Goal: Information Seeking & Learning: Learn about a topic

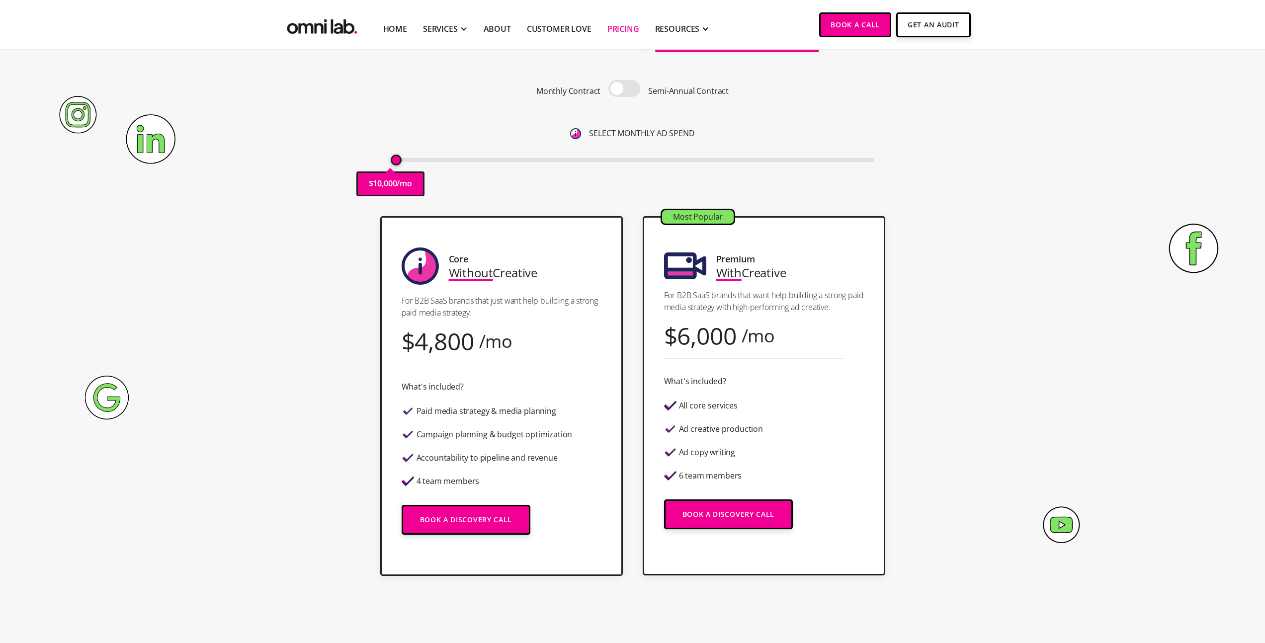
scroll to position [120, 0]
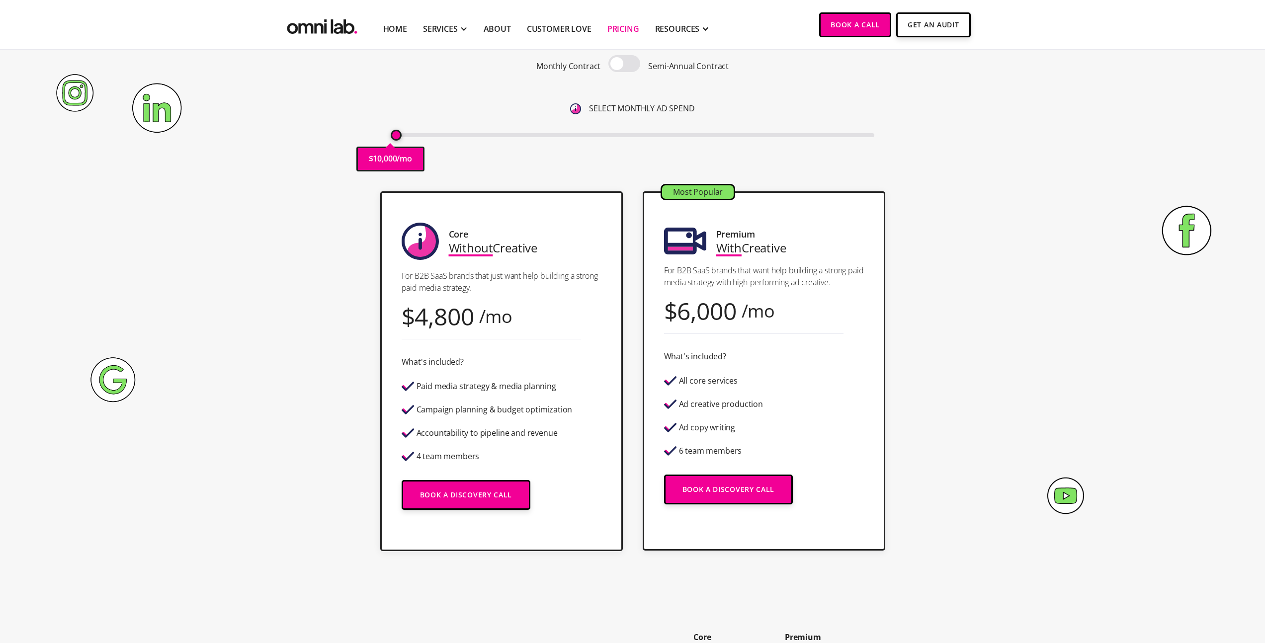
drag, startPoint x: 397, startPoint y: 134, endPoint x: 391, endPoint y: 135, distance: 5.6
click at [391, 135] on input "range" at bounding box center [633, 135] width 484 height 4
drag, startPoint x: 396, startPoint y: 134, endPoint x: 356, endPoint y: 132, distance: 40.3
click at [391, 133] on input "range" at bounding box center [633, 135] width 484 height 4
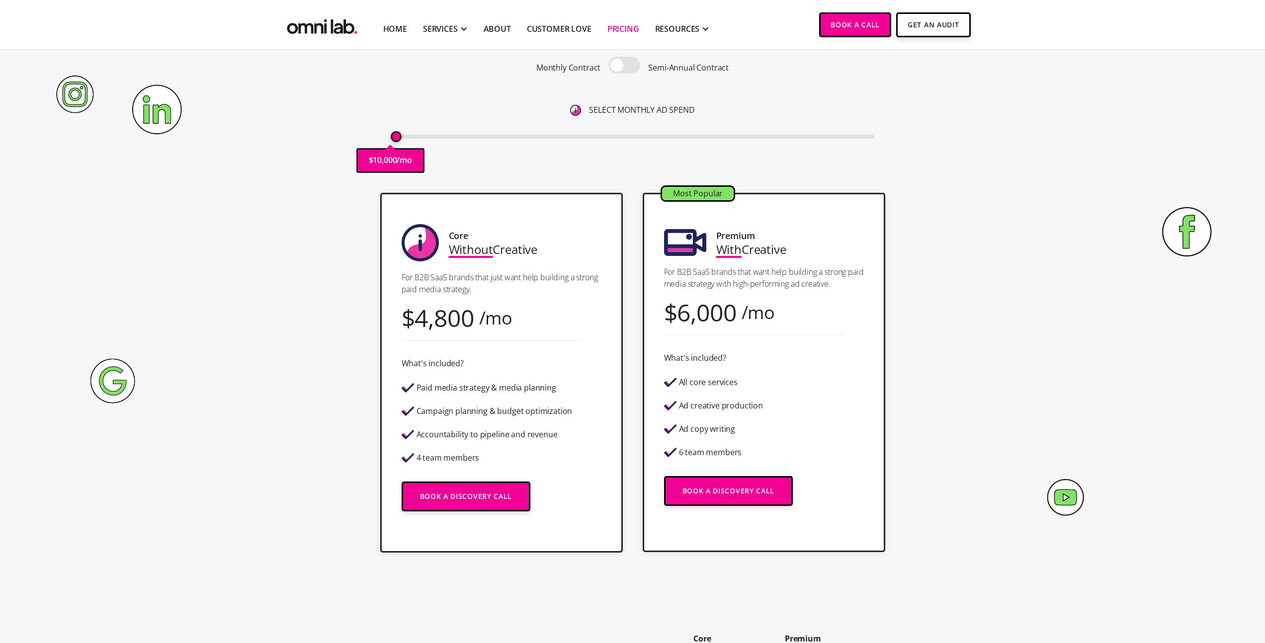
scroll to position [118, 0]
click at [617, 66] on span at bounding box center [624, 65] width 32 height 17
click at [624, 67] on input "checkbox" at bounding box center [624, 67] width 0 height 0
click at [631, 68] on span at bounding box center [624, 65] width 32 height 17
click at [624, 67] on input "checkbox" at bounding box center [624, 67] width 0 height 0
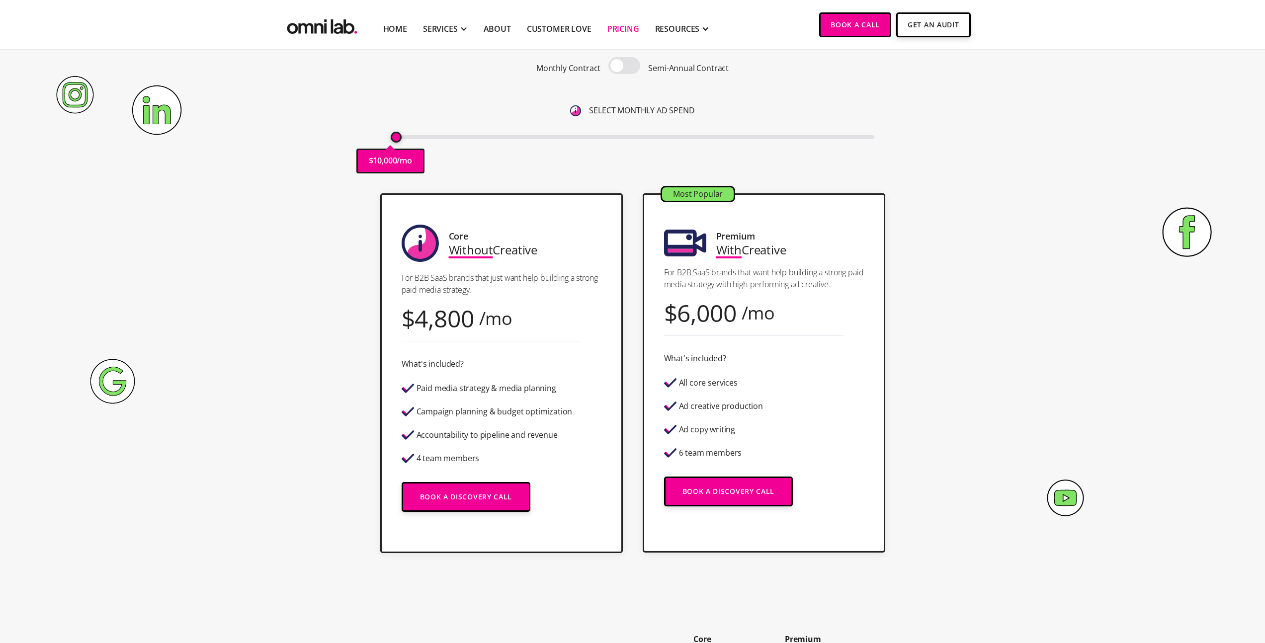
click at [619, 68] on span at bounding box center [624, 65] width 32 height 17
click at [624, 67] on input "checkbox" at bounding box center [624, 67] width 0 height 0
click at [623, 67] on span at bounding box center [624, 65] width 32 height 17
click at [624, 67] on input "checkbox" at bounding box center [624, 67] width 0 height 0
click at [620, 67] on span at bounding box center [624, 65] width 32 height 17
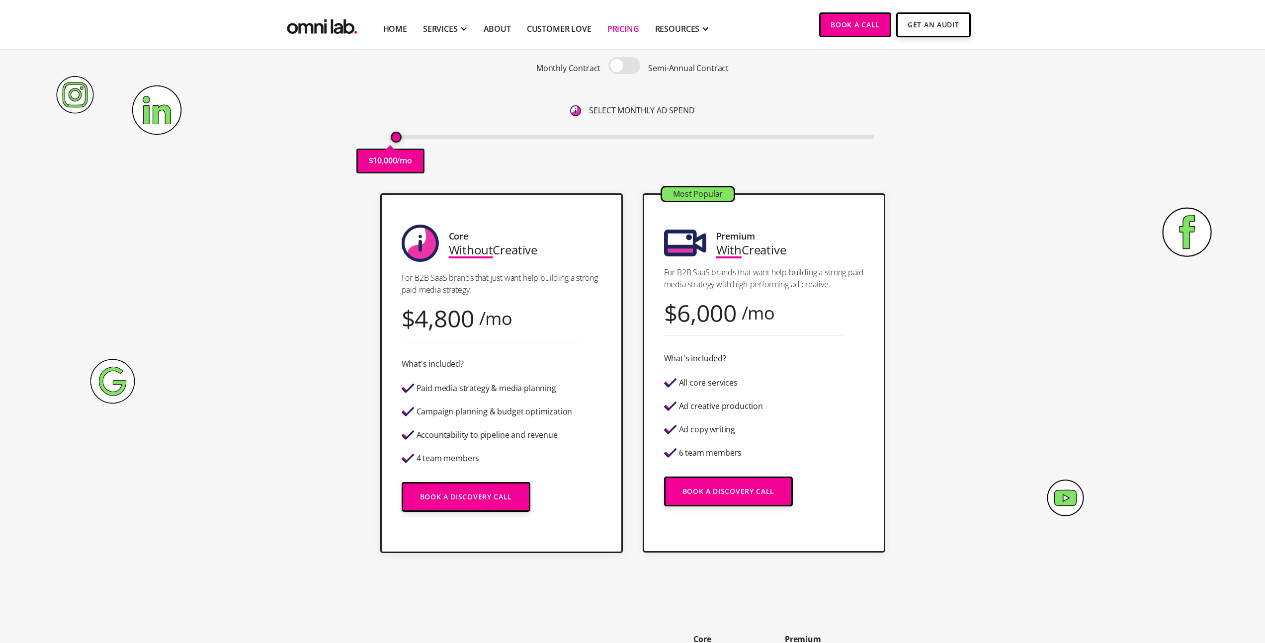
click at [624, 67] on input "checkbox" at bounding box center [624, 67] width 0 height 0
click at [625, 66] on span at bounding box center [624, 65] width 32 height 17
click at [624, 67] on input "checkbox" at bounding box center [624, 67] width 0 height 0
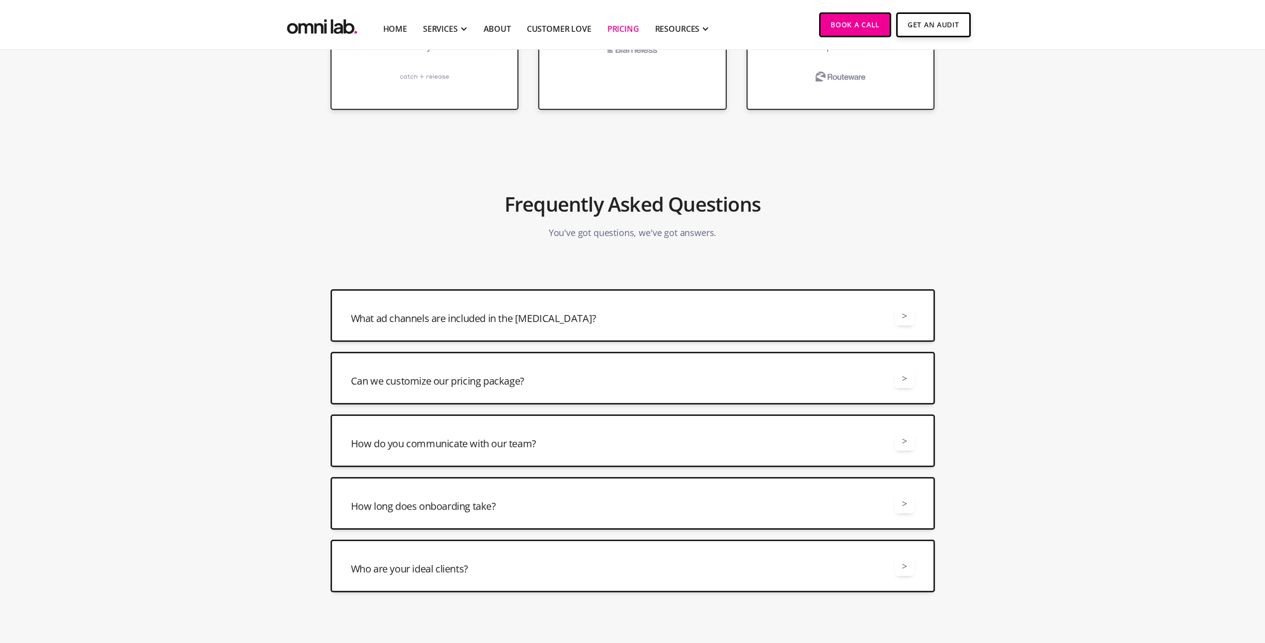
scroll to position [2204, 0]
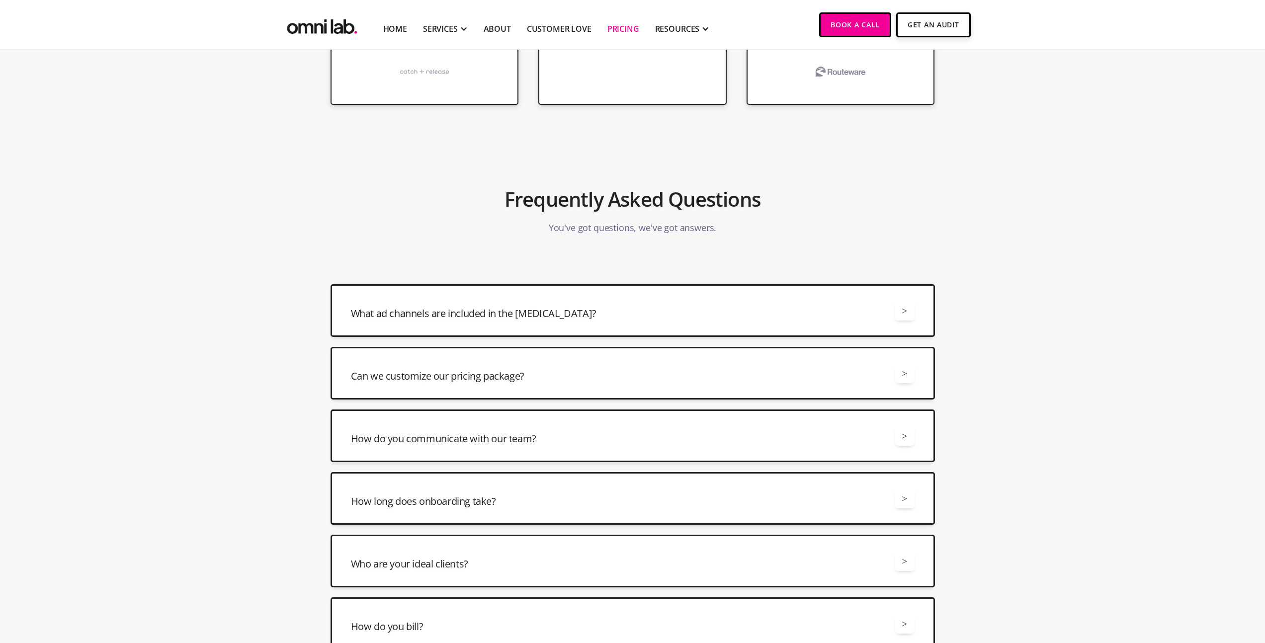
click at [464, 363] on div "Can we customize our pricing package? >" at bounding box center [633, 373] width 564 height 20
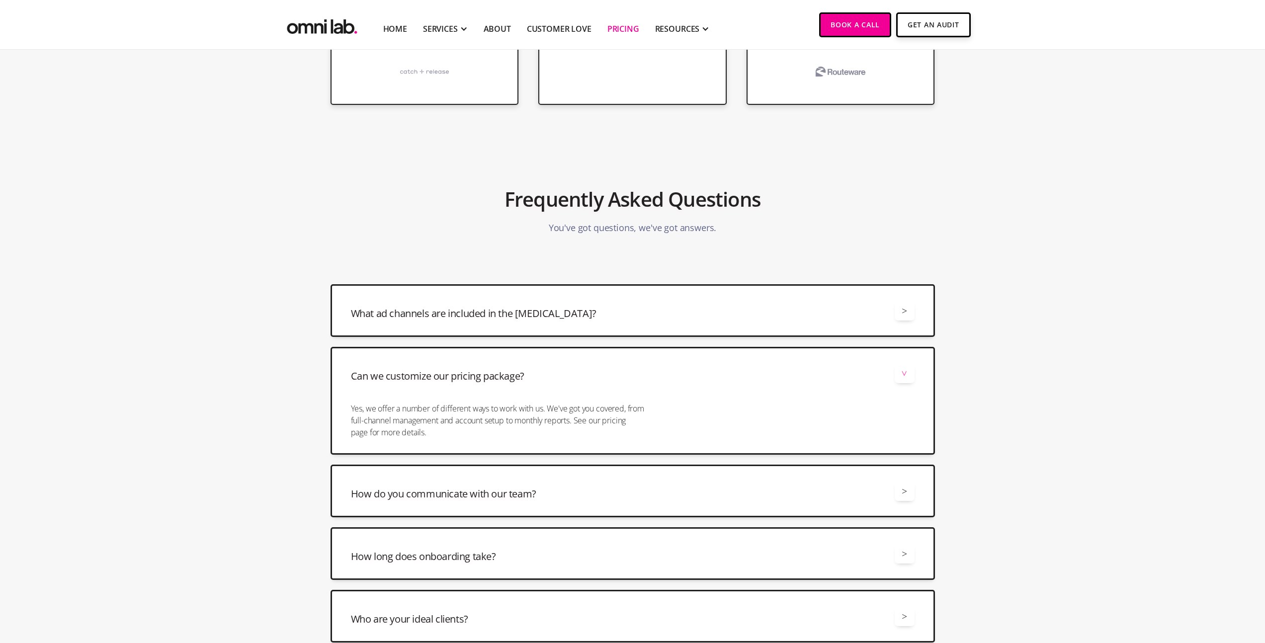
click at [644, 371] on div "Can we customize our pricing package? >" at bounding box center [633, 373] width 564 height 20
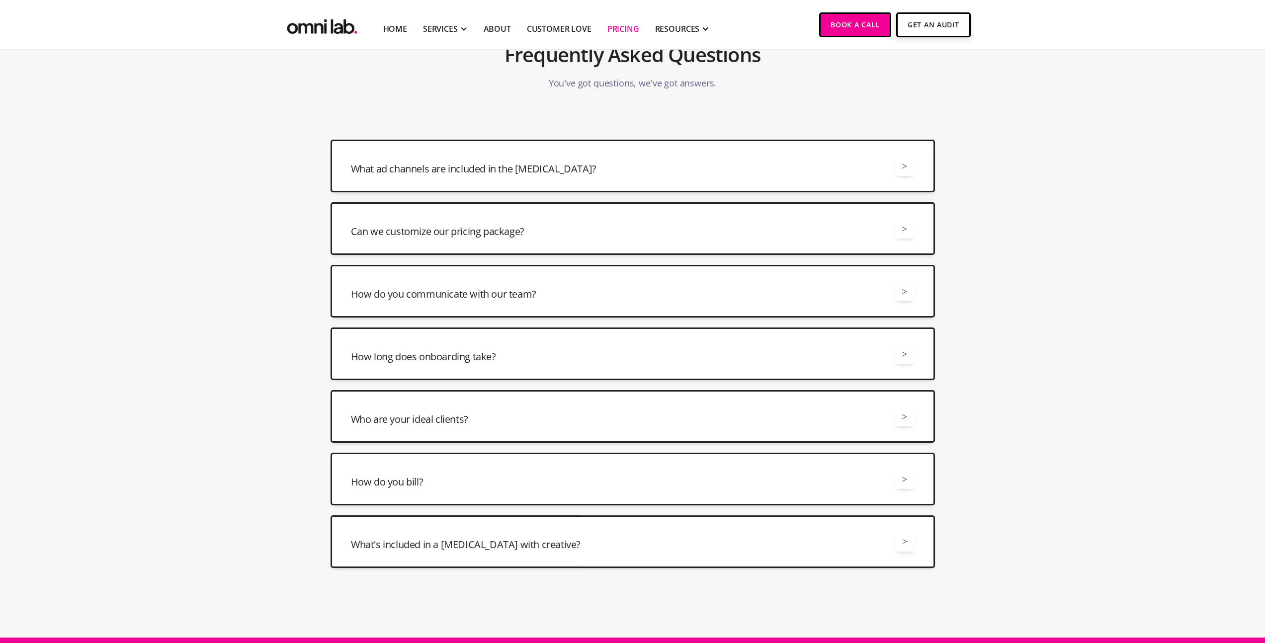
scroll to position [2355, 0]
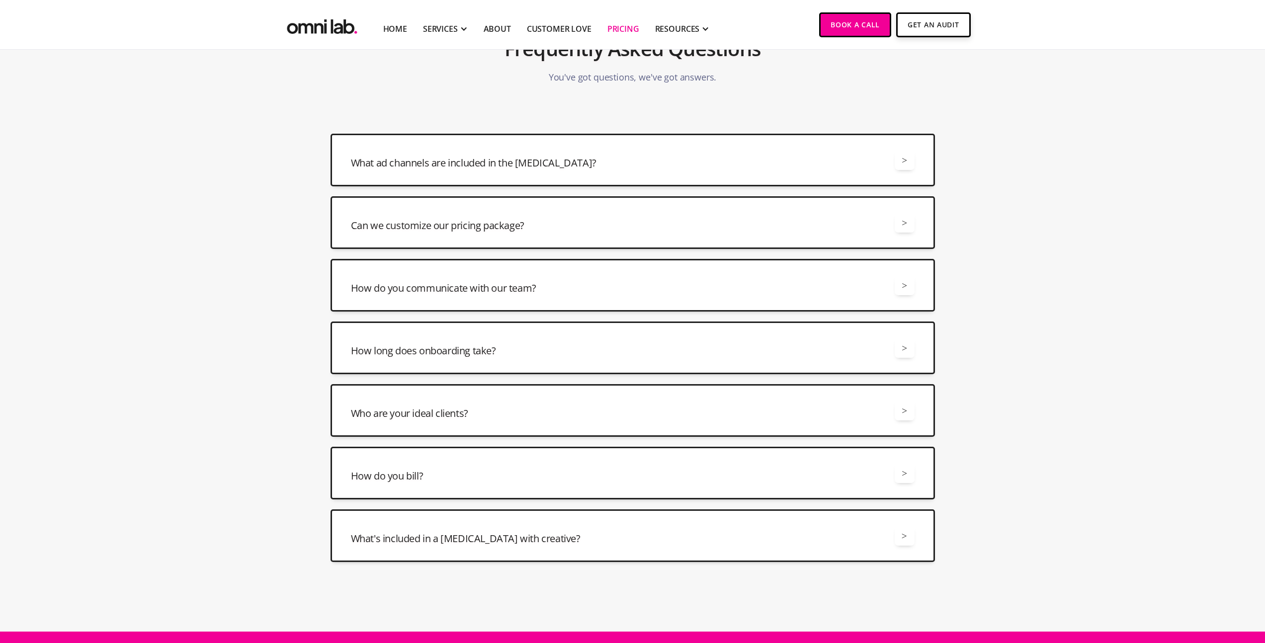
click at [536, 352] on div "How long does onboarding take? >" at bounding box center [633, 348] width 564 height 20
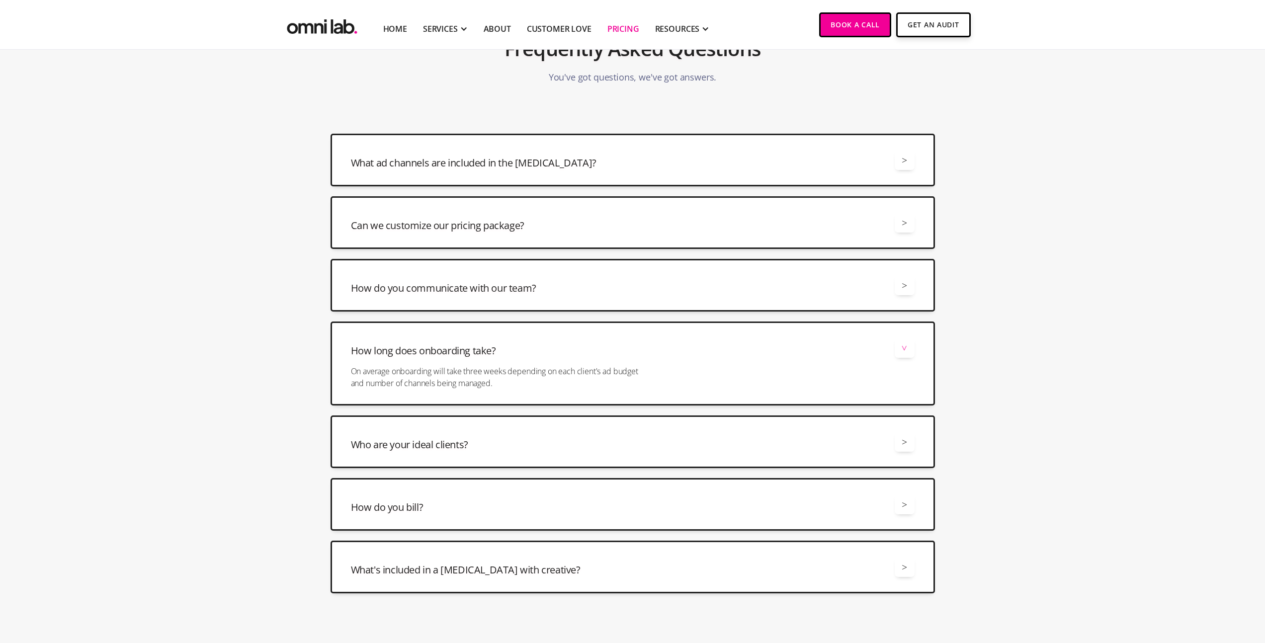
click at [586, 339] on div "How long does onboarding take? >" at bounding box center [633, 348] width 564 height 20
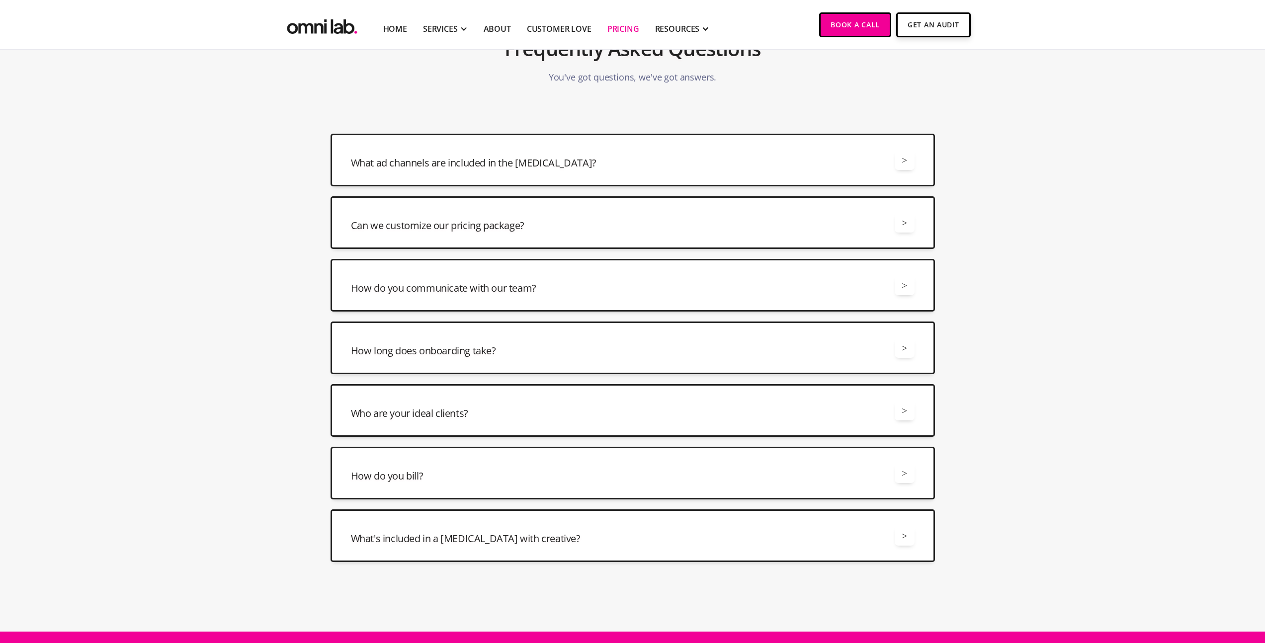
click at [513, 400] on div "Who are your ideal clients? > We are a good fit for B2B SaaS brands spending at…" at bounding box center [633, 410] width 604 height 53
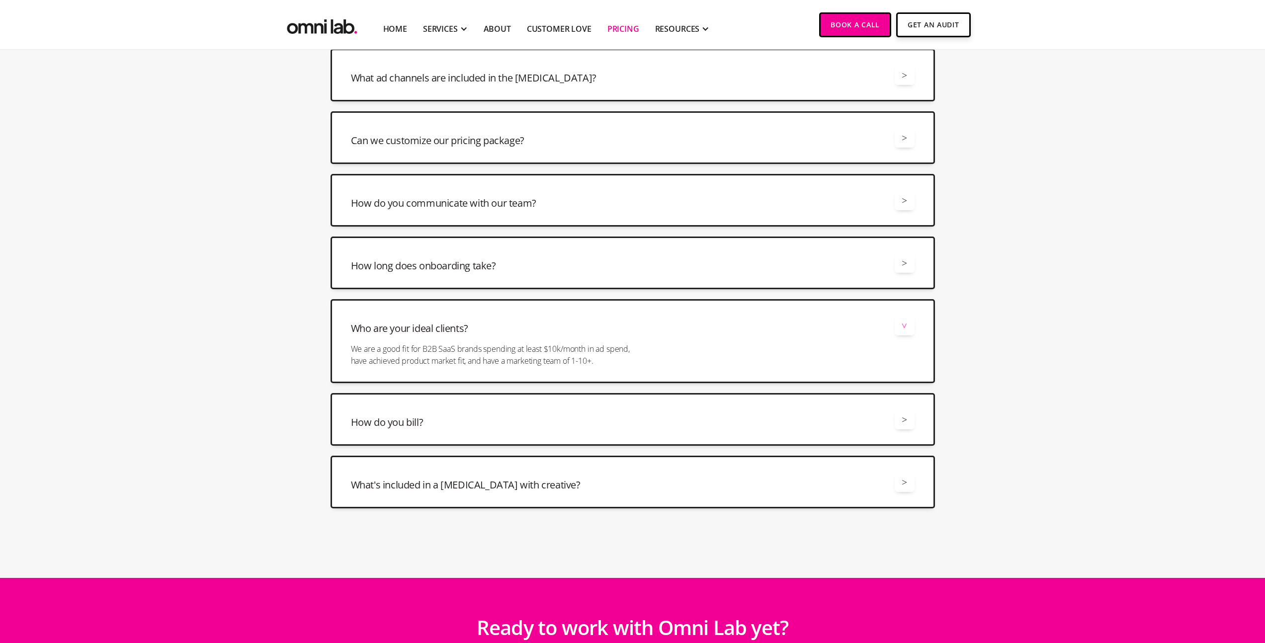
scroll to position [2441, 0]
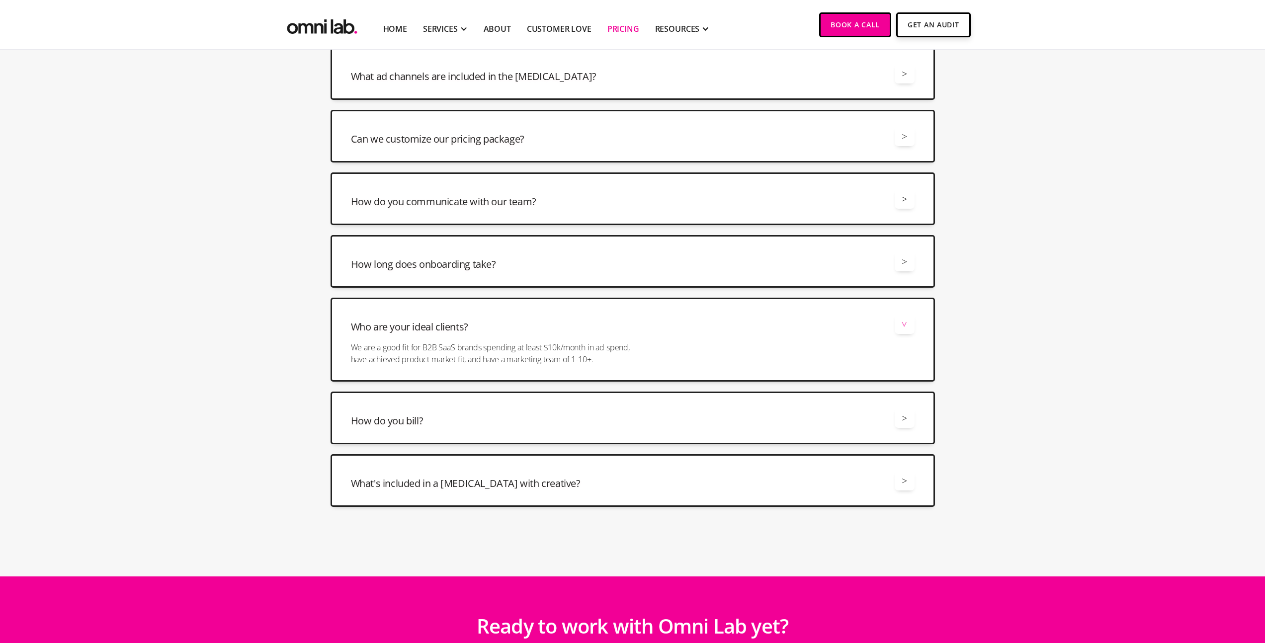
click at [704, 340] on div "Who are your ideal clients? > We are a good fit for B2B SaaS brands spending at…" at bounding box center [633, 340] width 604 height 84
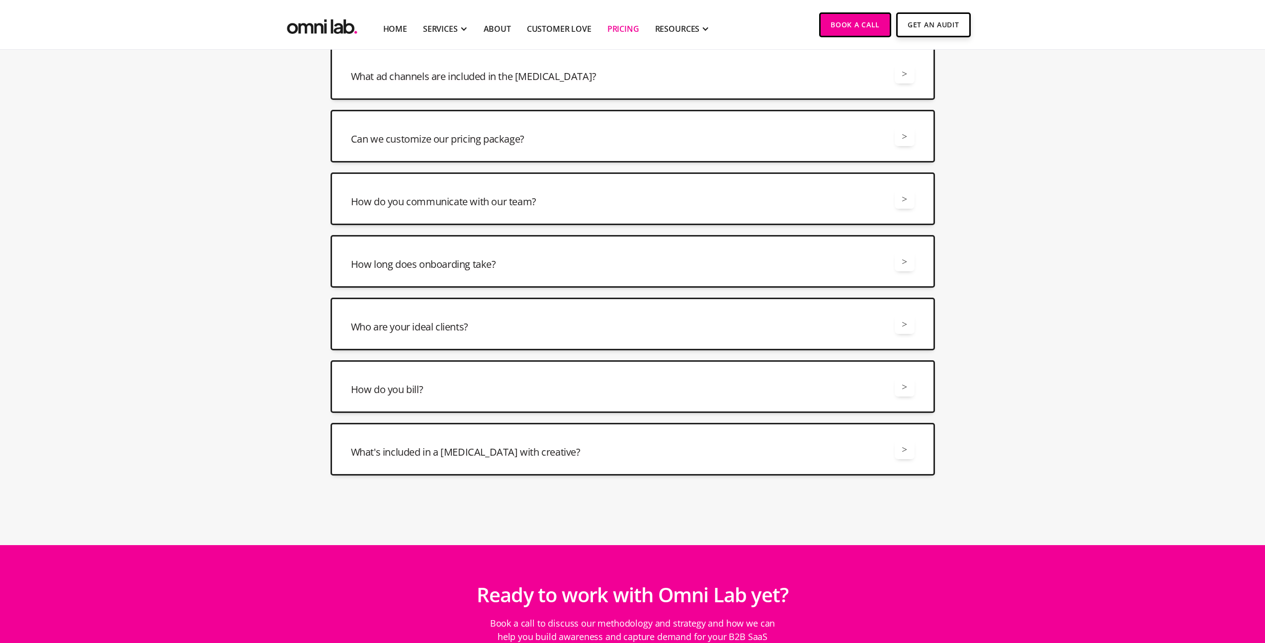
click at [638, 440] on div "What's included in a [MEDICAL_DATA] with creative? >" at bounding box center [633, 449] width 564 height 20
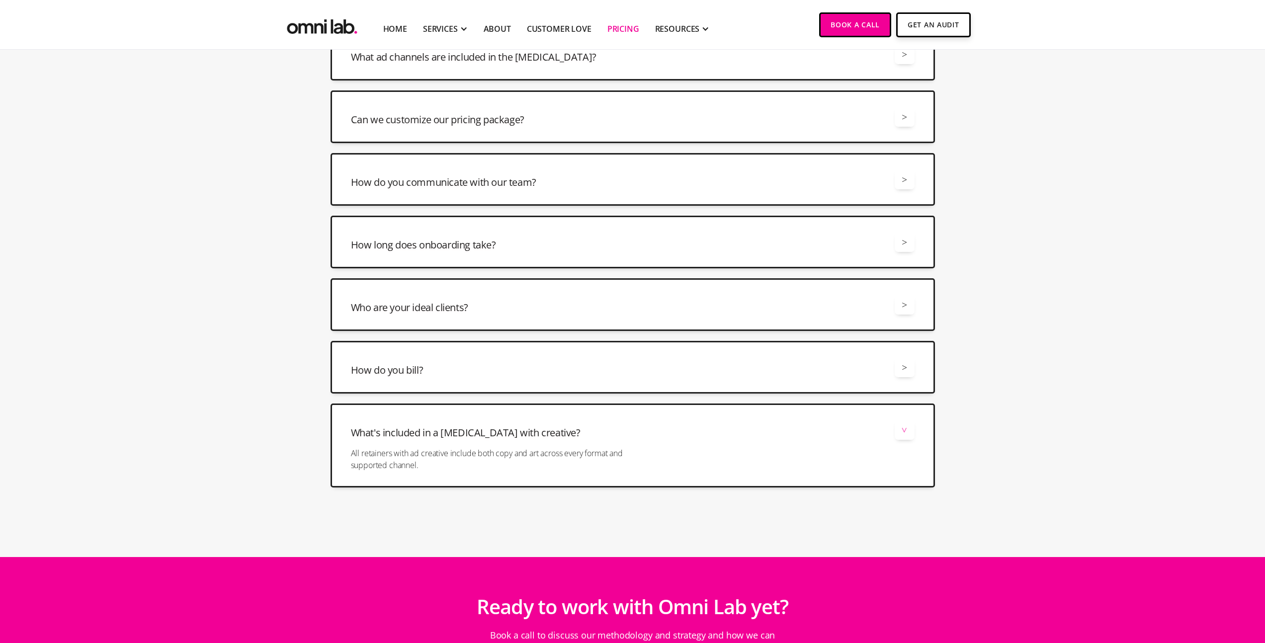
scroll to position [2462, 0]
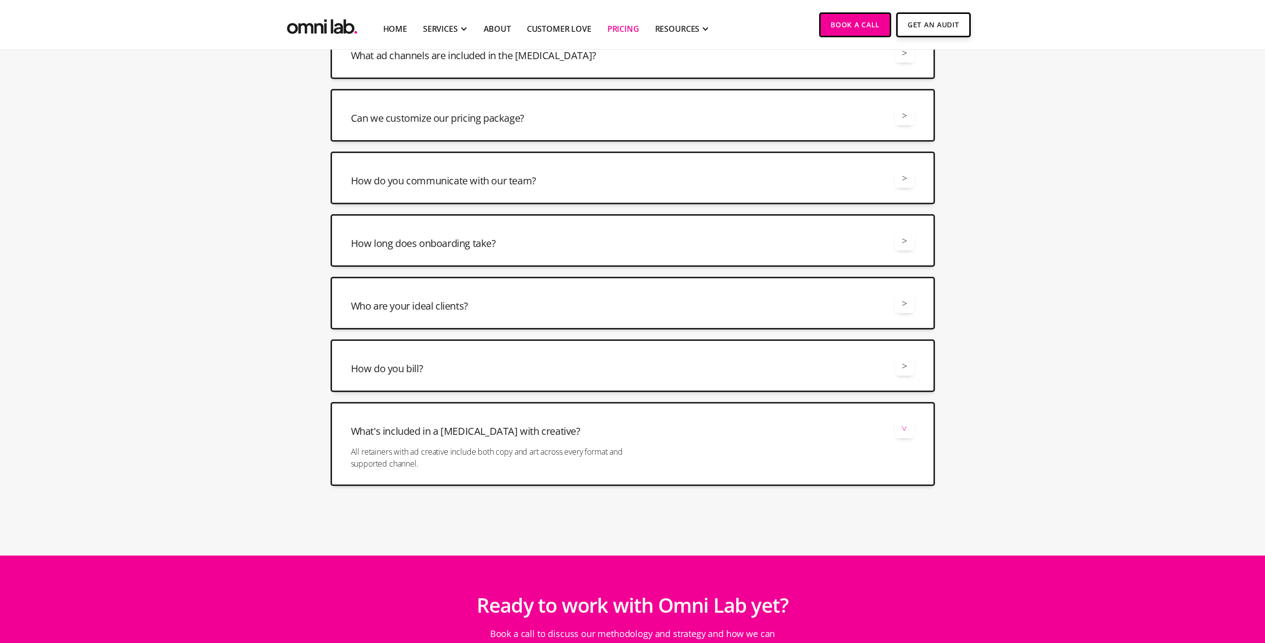
click at [701, 427] on div "What's included in a [MEDICAL_DATA] with creative? >" at bounding box center [633, 429] width 564 height 20
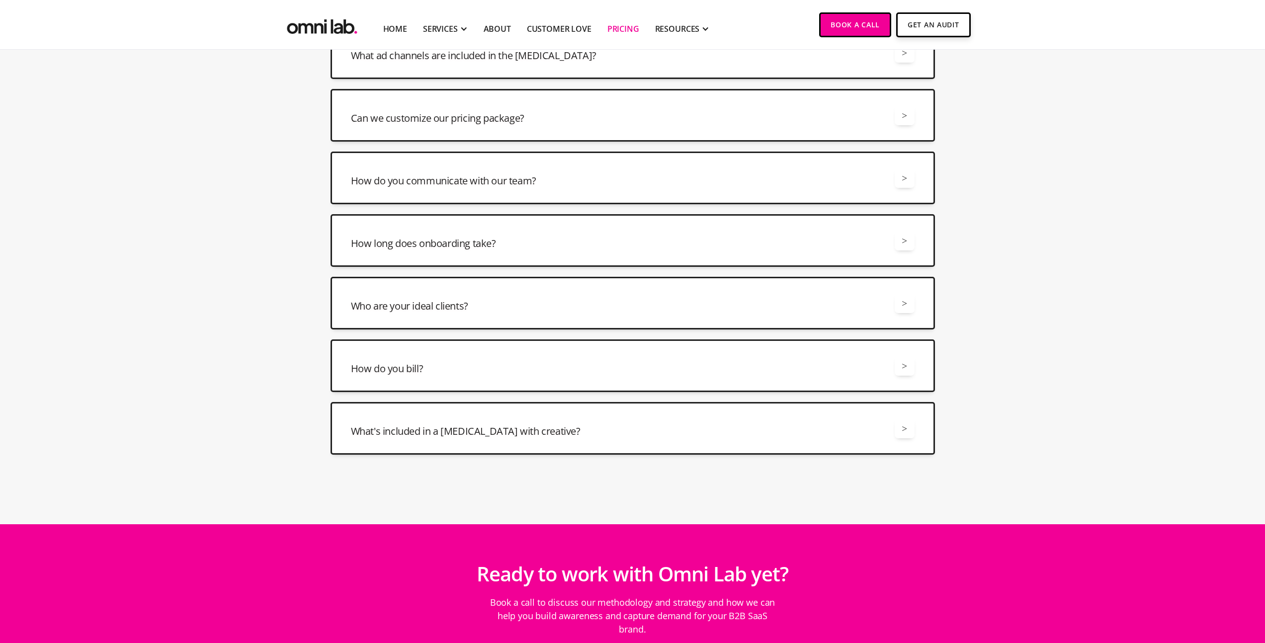
click at [682, 380] on div "How do you bill? > We bill monthly based on what you spent from the prior month." at bounding box center [633, 365] width 604 height 53
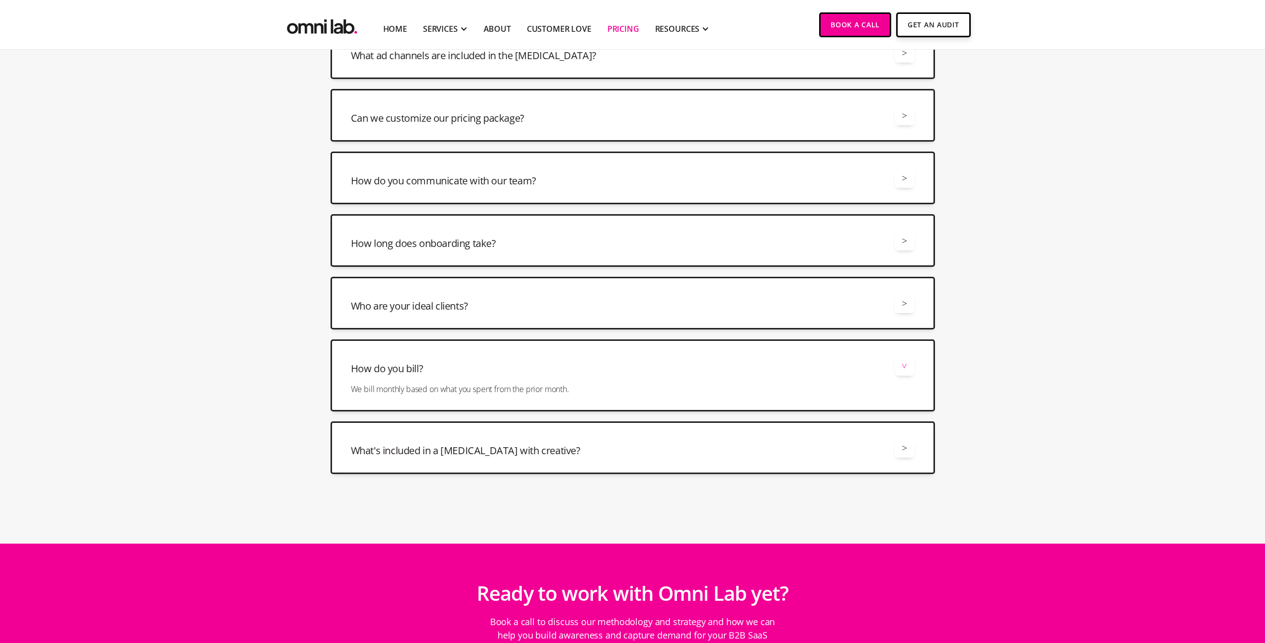
click at [682, 379] on div "How do you bill? > We bill monthly based on what you spent from the prior month." at bounding box center [633, 375] width 604 height 72
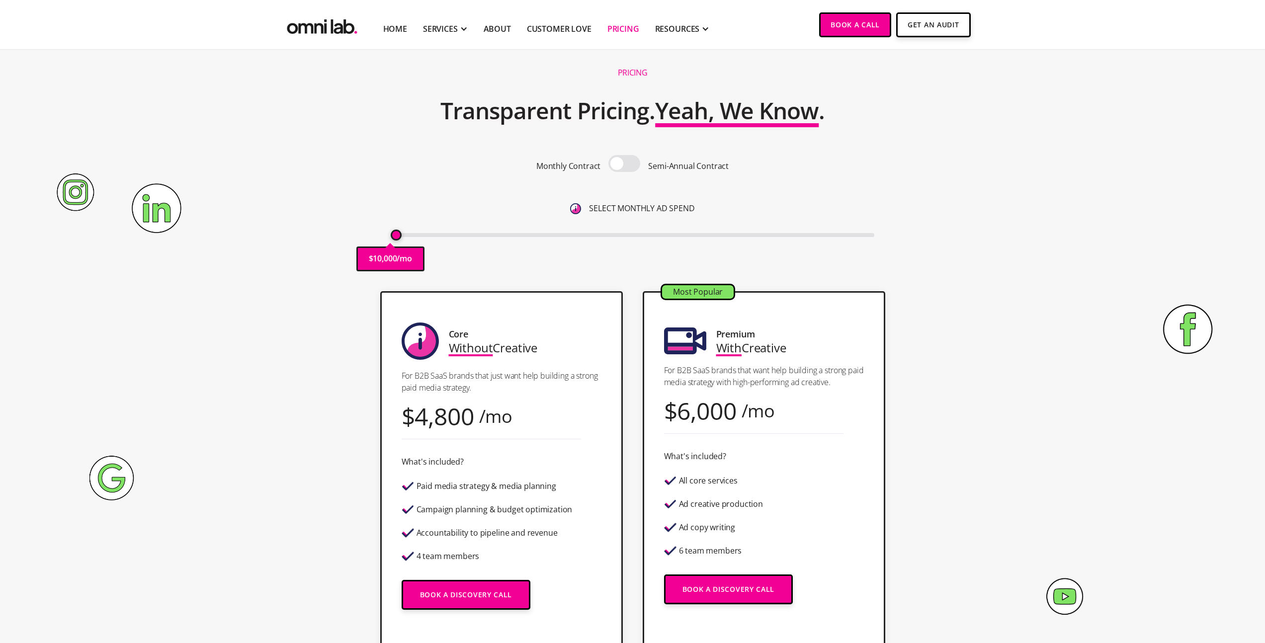
scroll to position [0, 0]
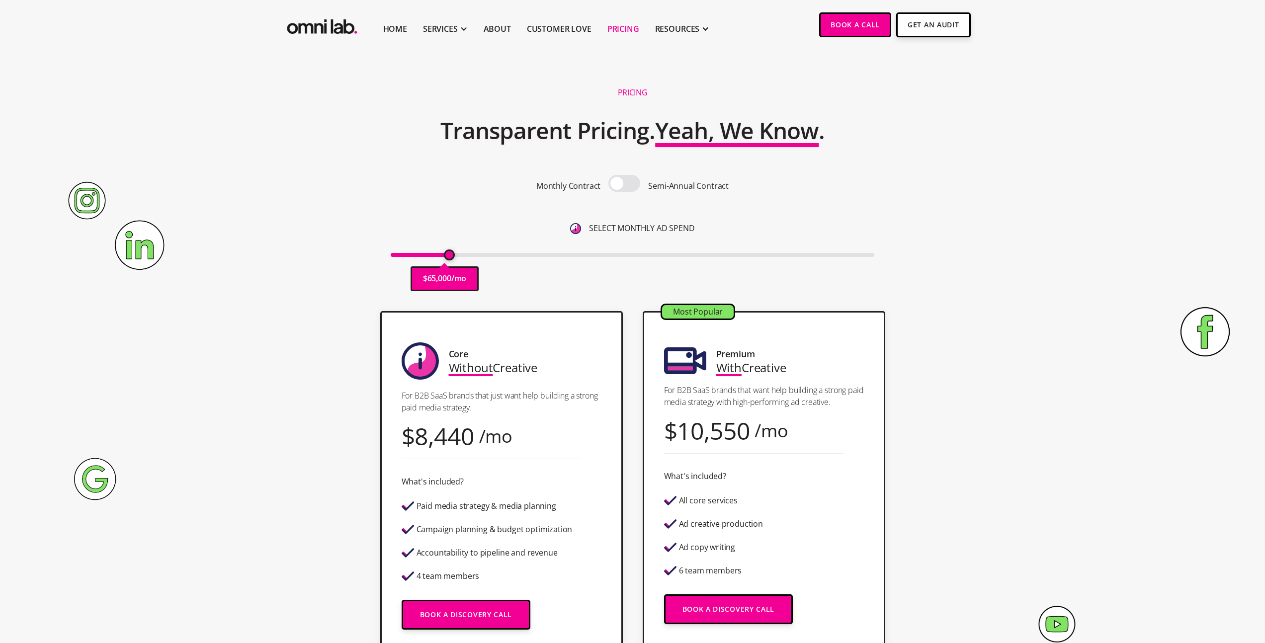
drag, startPoint x: 396, startPoint y: 253, endPoint x: 450, endPoint y: 253, distance: 53.7
type input "65000"
click at [450, 253] on input "range" at bounding box center [633, 255] width 484 height 4
